Goal: Information Seeking & Learning: Stay updated

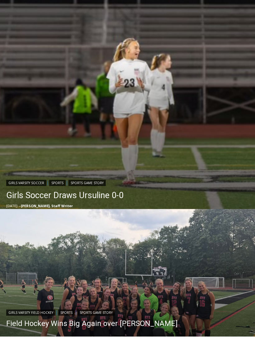
scroll to position [171, 0]
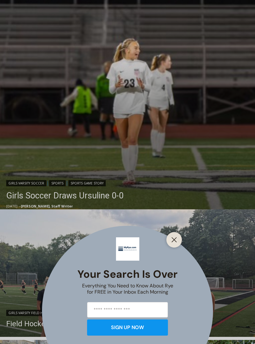
click at [17, 192] on div "Your Search is Over Everything You Need to Know About Rye for FREE in Your Inbo…" at bounding box center [127, 172] width 255 height 344
click at [226, 174] on div "Your Search is Over Everything You Need to Know About Rye for FREE in Your Inbo…" at bounding box center [127, 172] width 255 height 344
click at [7, 184] on div "Your Search is Over Everything You Need to Know About Rye for FREE in Your Inbo…" at bounding box center [127, 172] width 255 height 344
click at [19, 195] on div "Your Search is Over Everything You Need to Know About Rye for FREE in Your Inbo…" at bounding box center [127, 172] width 255 height 344
click at [173, 242] on line "Close" at bounding box center [174, 239] width 4 height 4
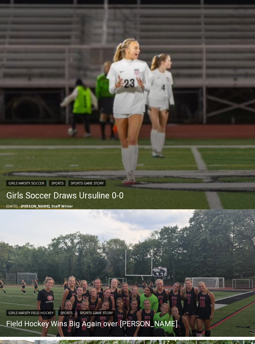
click at [20, 195] on link "Girls Soccer Draws Ursuline 0-0" at bounding box center [64, 195] width 117 height 12
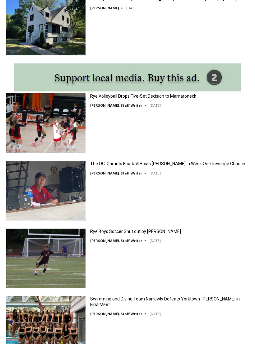
scroll to position [813, 0]
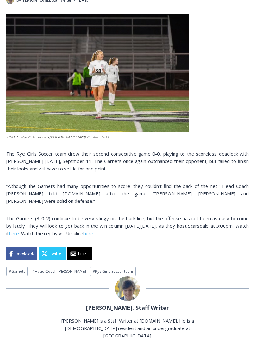
scroll to position [206, 0]
